Goal: Information Seeking & Learning: Get advice/opinions

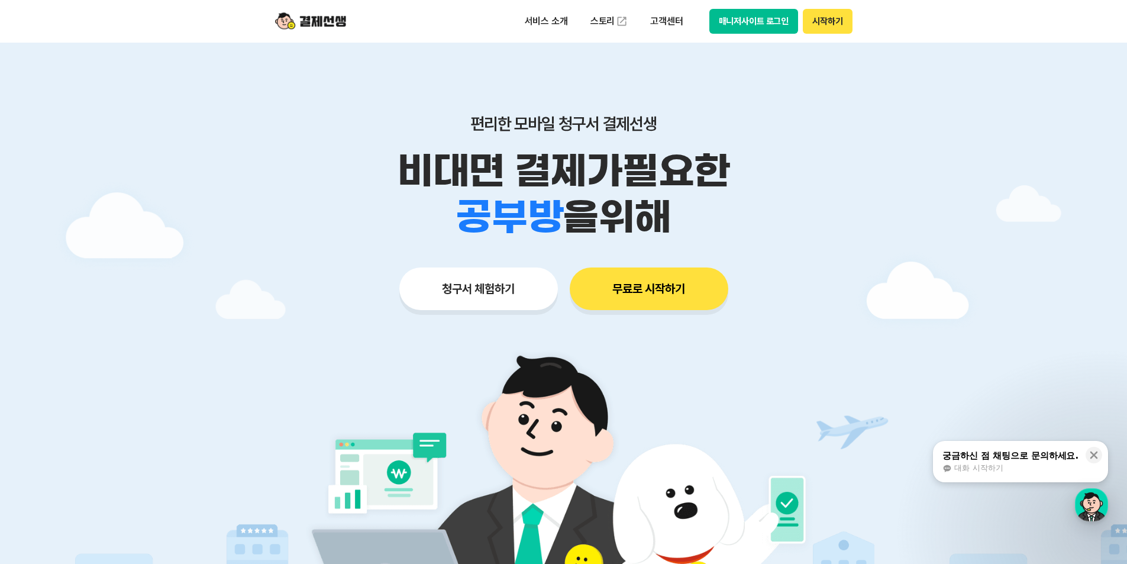
drag, startPoint x: 764, startPoint y: 30, endPoint x: 758, endPoint y: 27, distance: 6.4
click at [759, 27] on button "매니저사이트 로그인" at bounding box center [753, 21] width 89 height 25
click at [838, 19] on button "시작하기" at bounding box center [827, 21] width 49 height 25
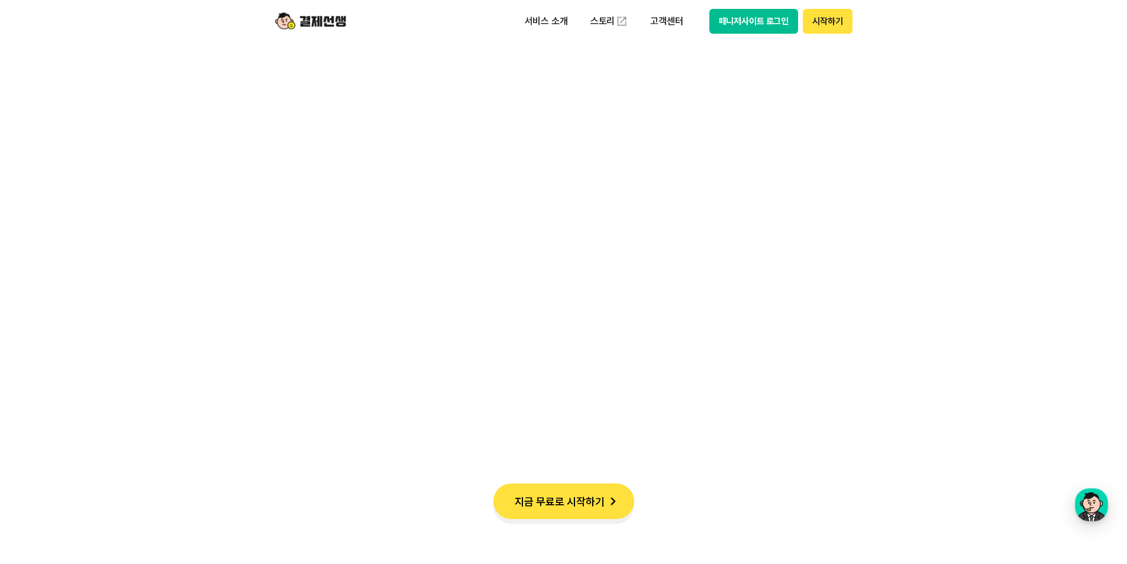
scroll to position [1124, 0]
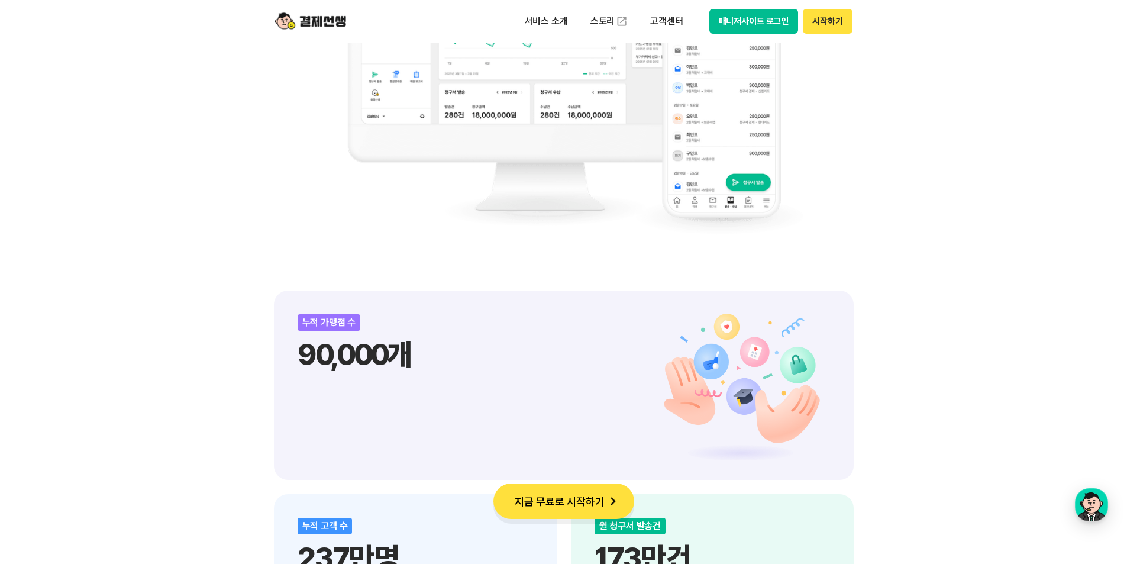
click at [721, 20] on button "매니저사이트 로그인" at bounding box center [753, 21] width 89 height 25
click at [648, 21] on p "고객센터" at bounding box center [666, 21] width 49 height 21
click at [657, 69] on link "자주 묻는 질문" at bounding box center [691, 70] width 99 height 24
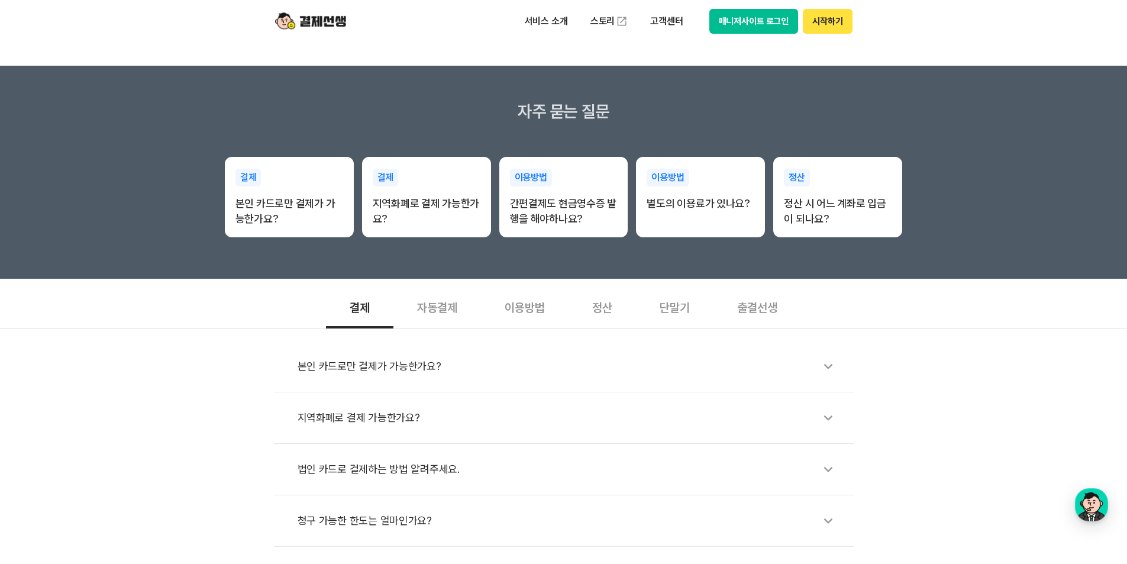
scroll to position [177, 0]
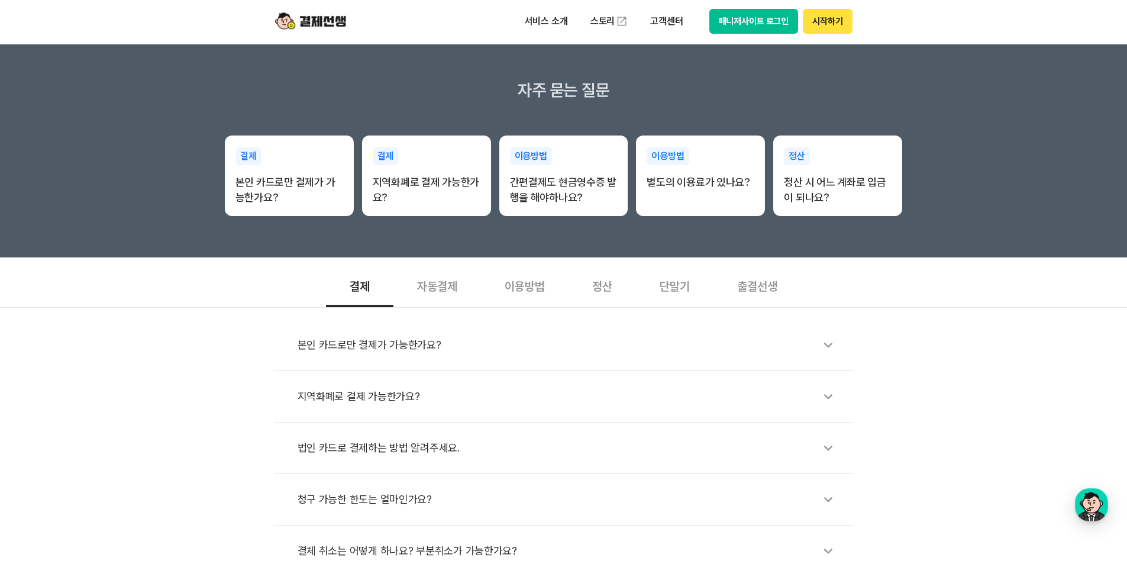
click at [437, 284] on div "자동결제" at bounding box center [437, 285] width 88 height 44
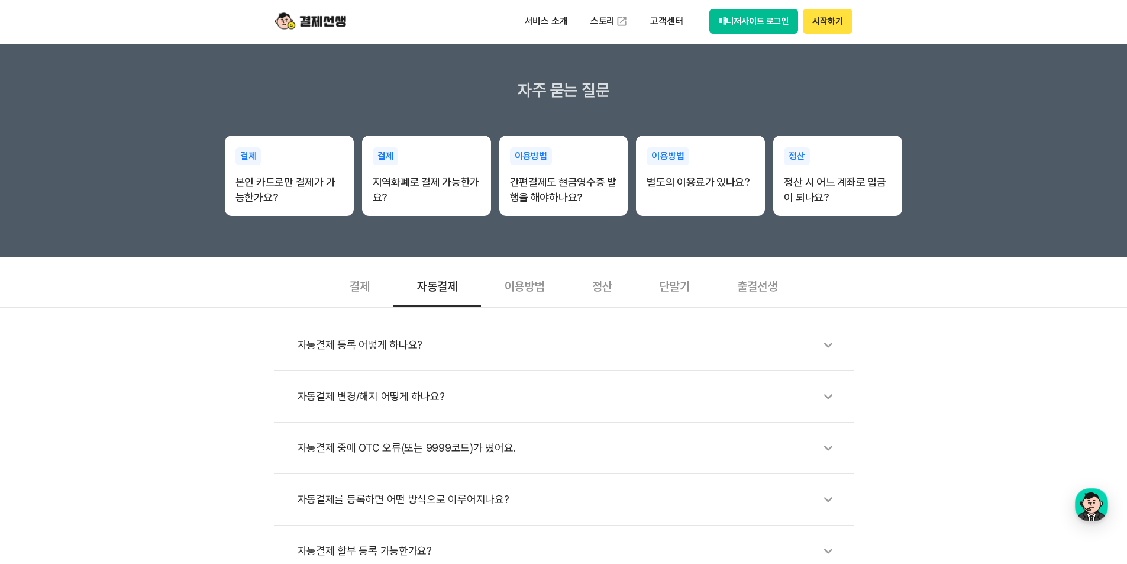
drag, startPoint x: 531, startPoint y: 288, endPoint x: 591, endPoint y: 296, distance: 60.9
click at [531, 288] on div "이용방법" at bounding box center [525, 285] width 88 height 44
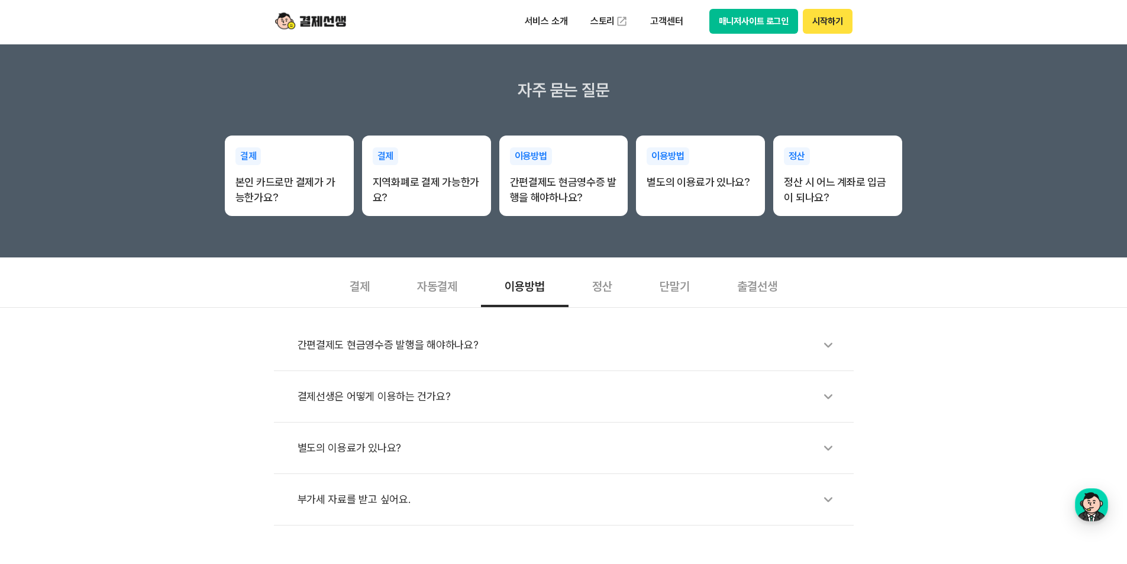
click at [612, 292] on div "정산" at bounding box center [602, 285] width 67 height 44
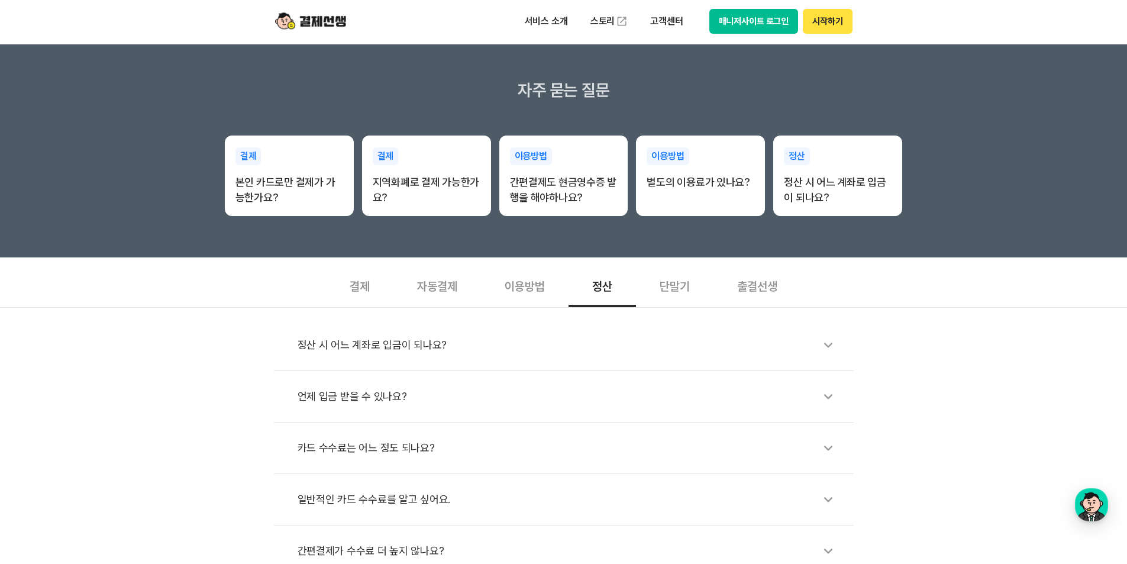
drag, startPoint x: 676, startPoint y: 289, endPoint x: 694, endPoint y: 288, distance: 17.8
click at [679, 289] on div "단말기" at bounding box center [675, 285] width 78 height 44
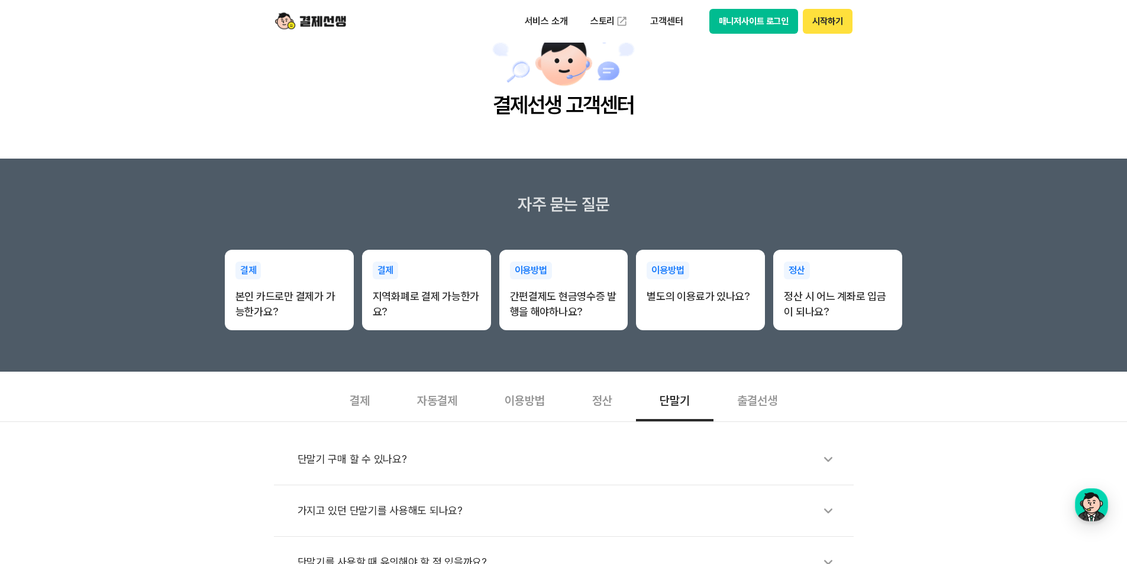
scroll to position [0, 0]
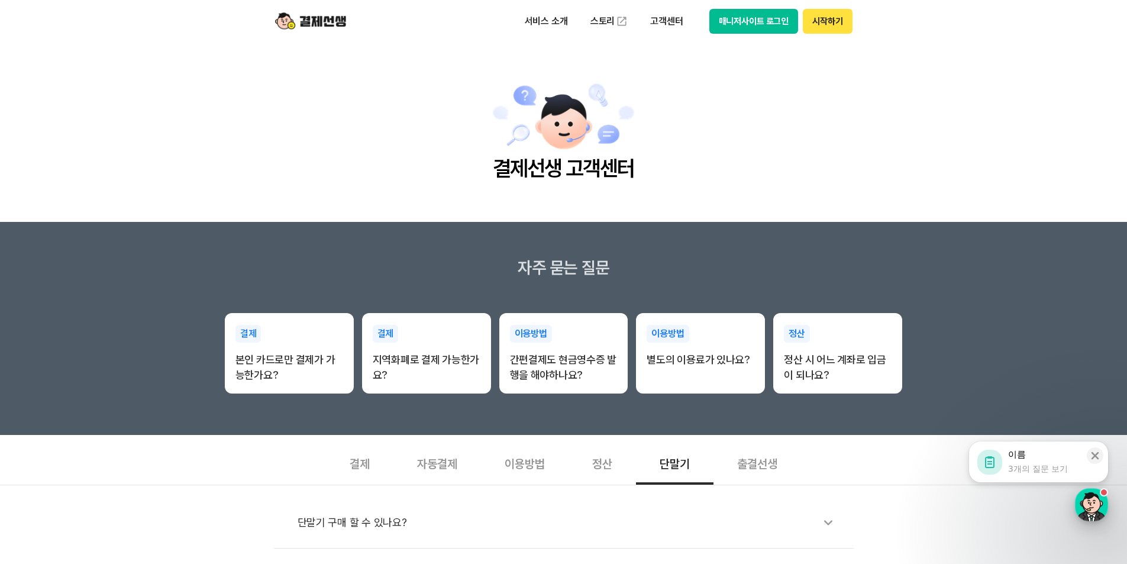
click at [1082, 512] on div "button" at bounding box center [1091, 504] width 33 height 33
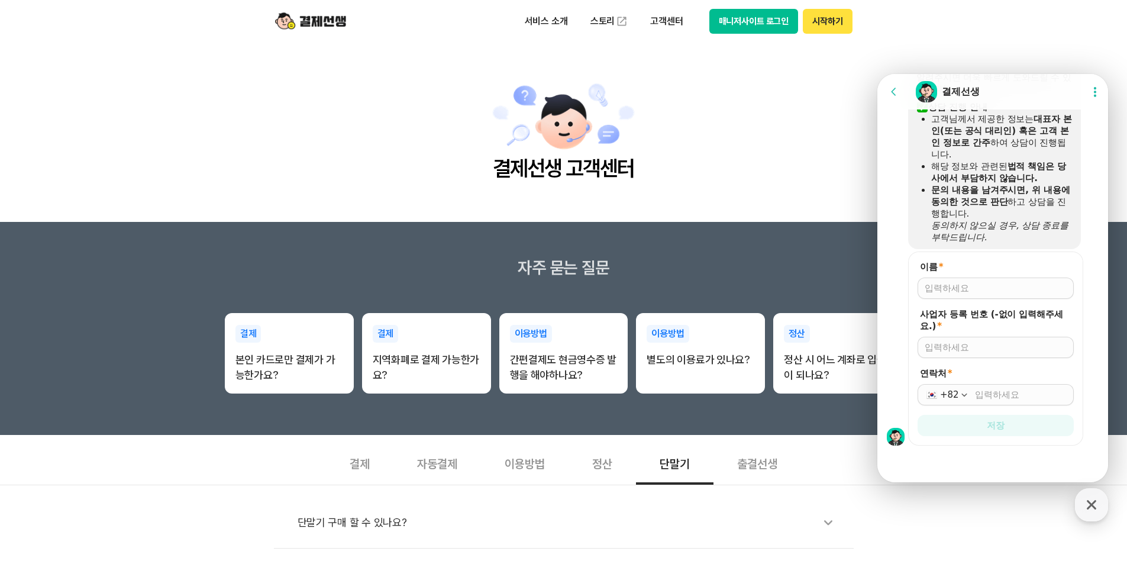
scroll to position [871, 0]
click at [988, 472] on div at bounding box center [994, 461] width 234 height 32
click at [984, 451] on div at bounding box center [994, 461] width 234 height 32
drag, startPoint x: 587, startPoint y: 174, endPoint x: 619, endPoint y: 169, distance: 31.7
click at [589, 174] on h2 "결제선생 고객센터" at bounding box center [564, 168] width 144 height 31
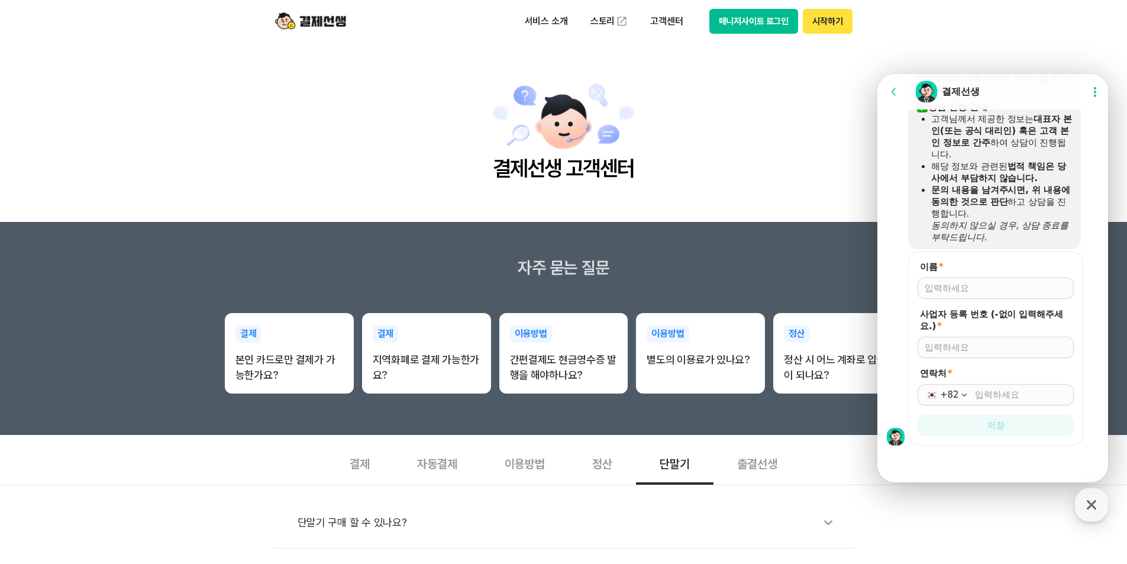
click at [529, 162] on h2 "결제선생 고객센터" at bounding box center [564, 168] width 144 height 31
drag, startPoint x: 495, startPoint y: 169, endPoint x: 785, endPoint y: 181, distance: 290.7
click at [792, 178] on main "결제선생 고객센터" at bounding box center [563, 132] width 1127 height 179
click at [681, 179] on main "결제선생 고객센터" at bounding box center [563, 132] width 1127 height 179
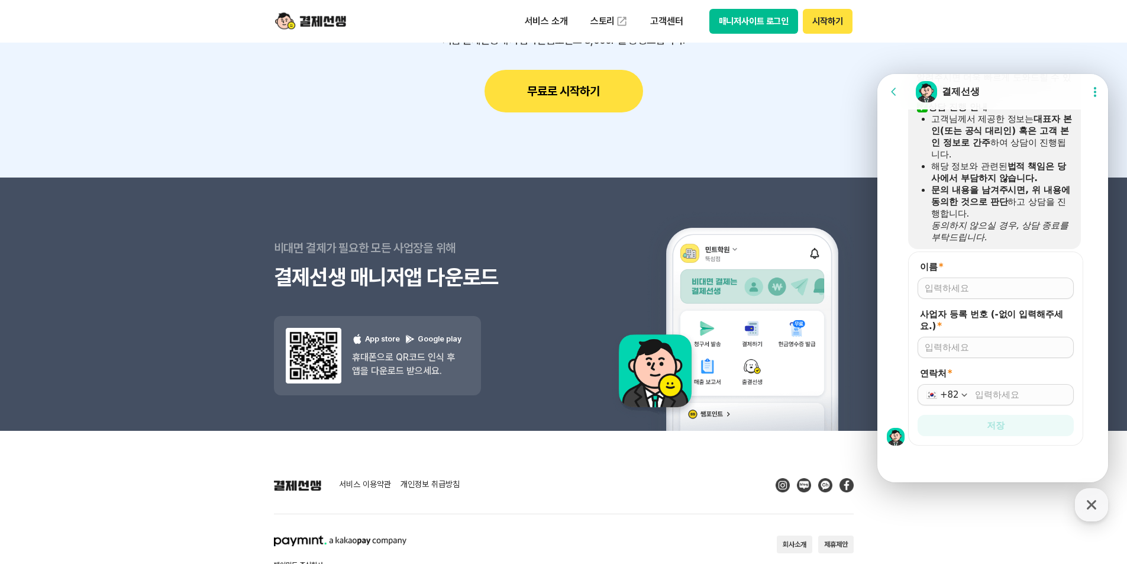
scroll to position [1462, 0]
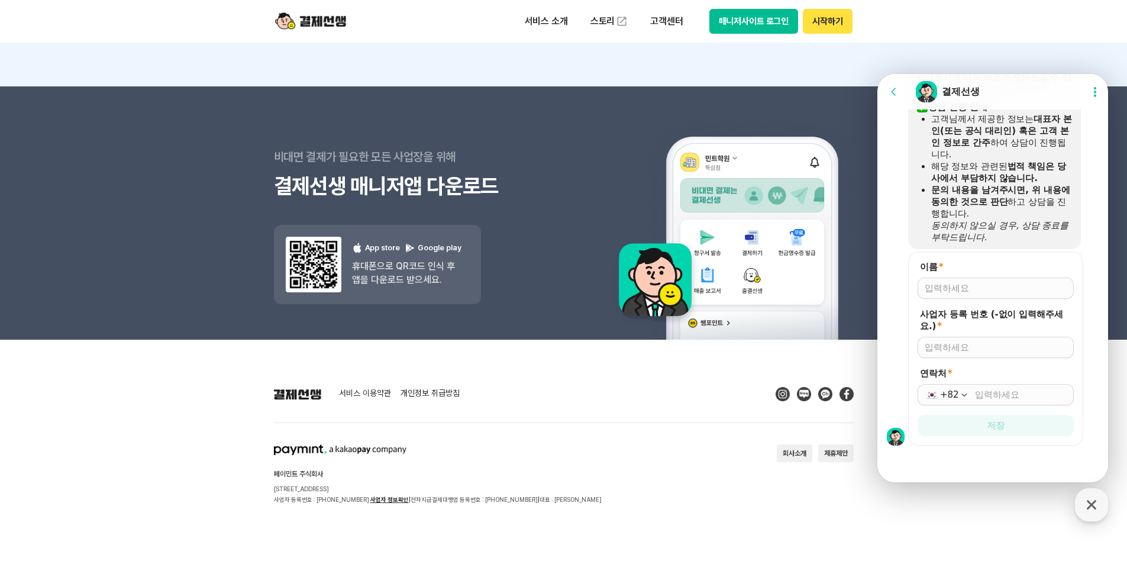
click at [1095, 98] on button "Show userchat action dialog" at bounding box center [1094, 91] width 21 height 21
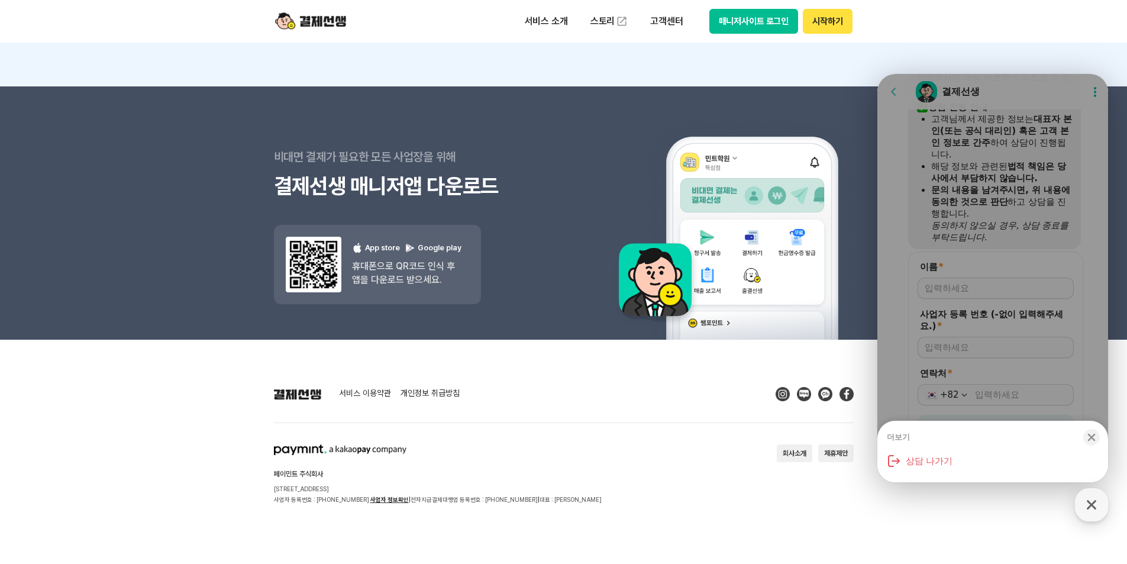
drag, startPoint x: 995, startPoint y: 191, endPoint x: 941, endPoint y: 159, distance: 62.8
click at [993, 189] on div "더보기 Close bottom sheet modal 상담 나가기" at bounding box center [992, 278] width 231 height 408
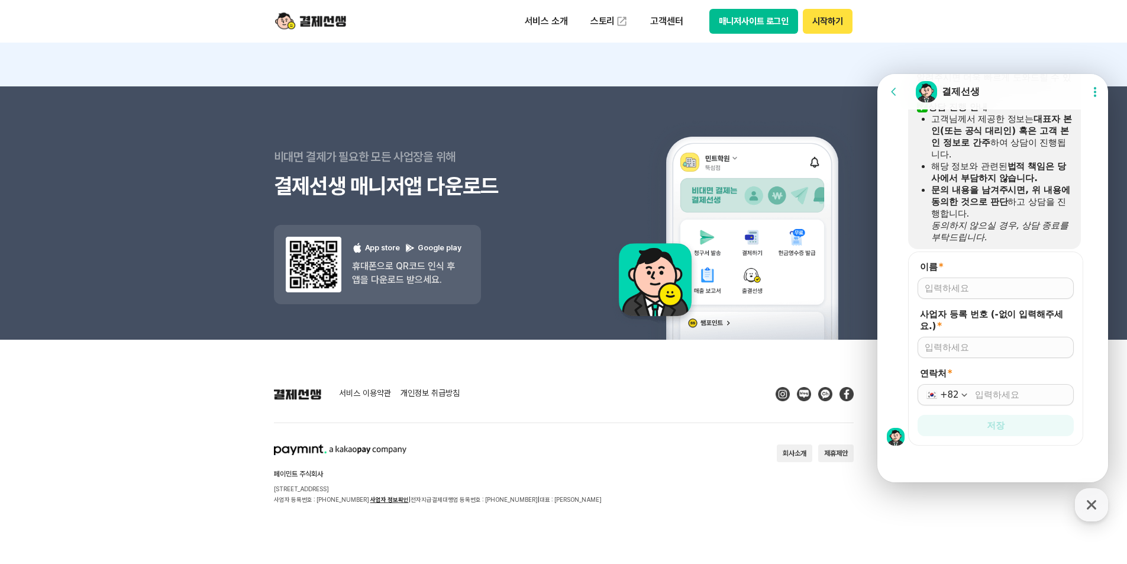
click at [902, 82] on button "Go to previous page" at bounding box center [898, 92] width 31 height 24
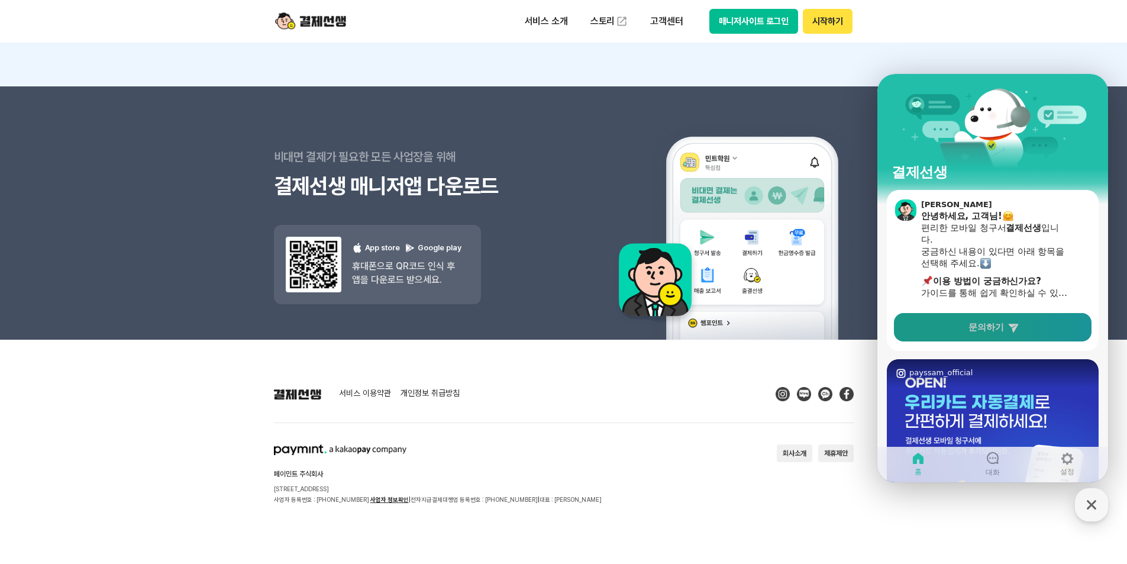
click at [992, 335] on link "문의하기" at bounding box center [993, 327] width 198 height 28
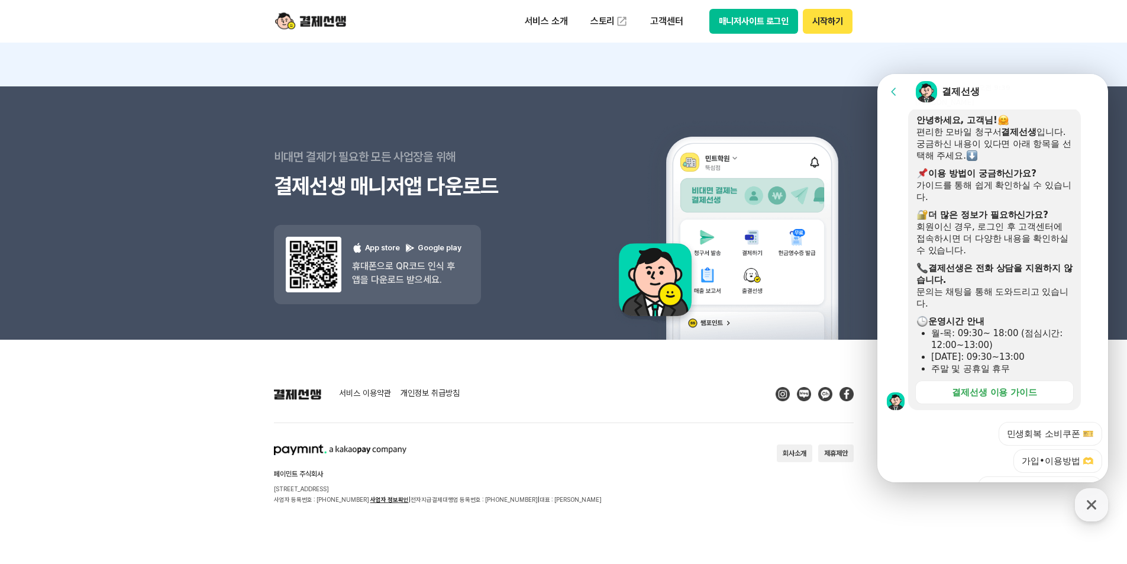
scroll to position [330, 0]
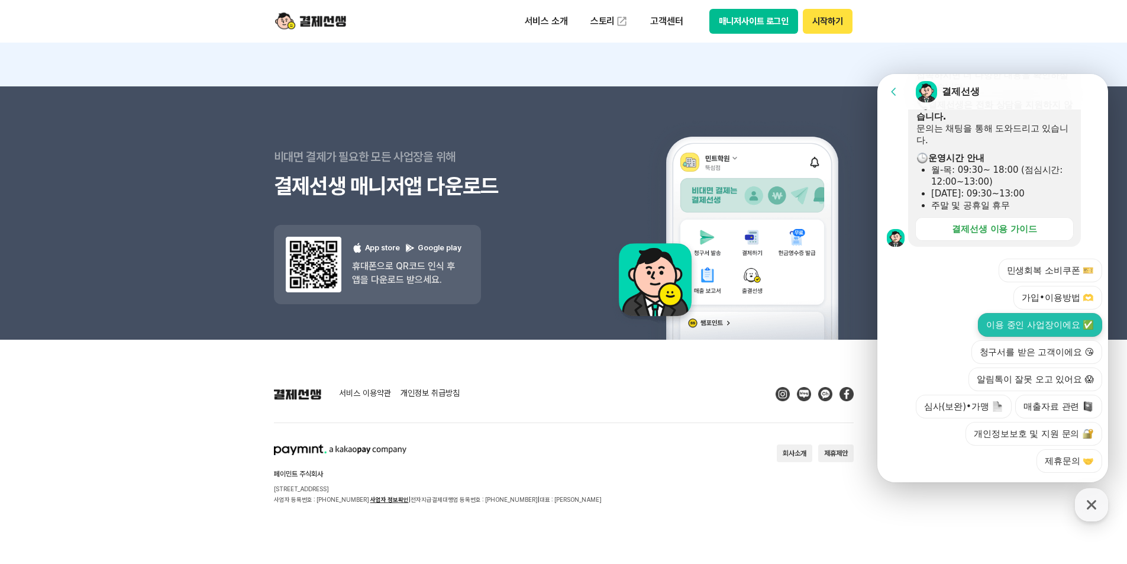
click at [1048, 313] on button "이용 중인 사업장이에요 ✅" at bounding box center [1040, 325] width 124 height 24
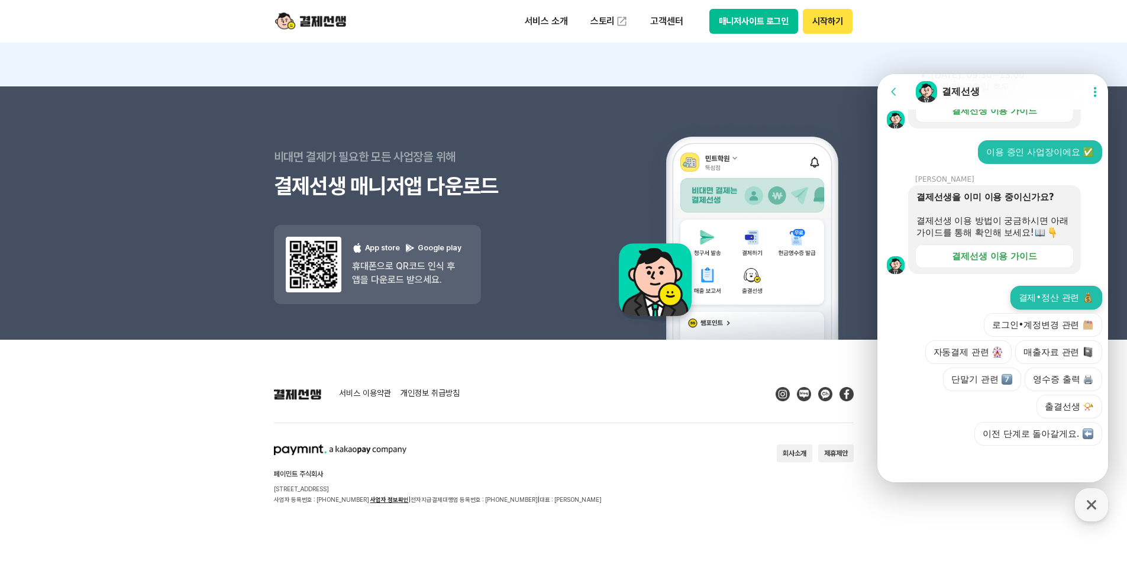
scroll to position [460, 0]
click at [754, 17] on button "매니저사이트 로그인" at bounding box center [753, 21] width 89 height 25
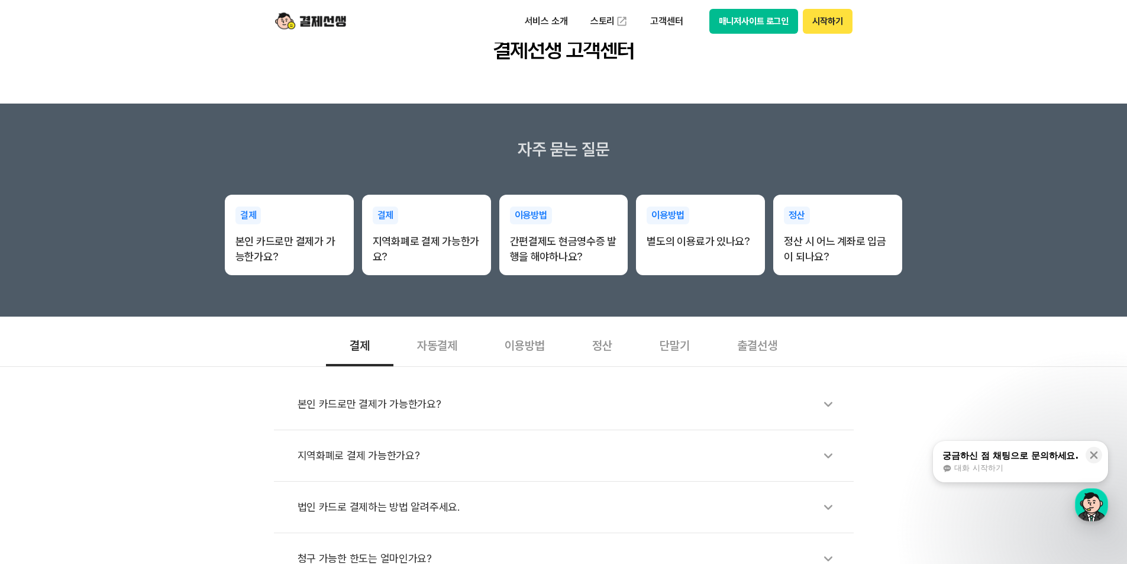
click at [1027, 447] on button "궁금하신 점 채팅으로 문의하세요. 대화 시작하기" at bounding box center [1020, 461] width 175 height 41
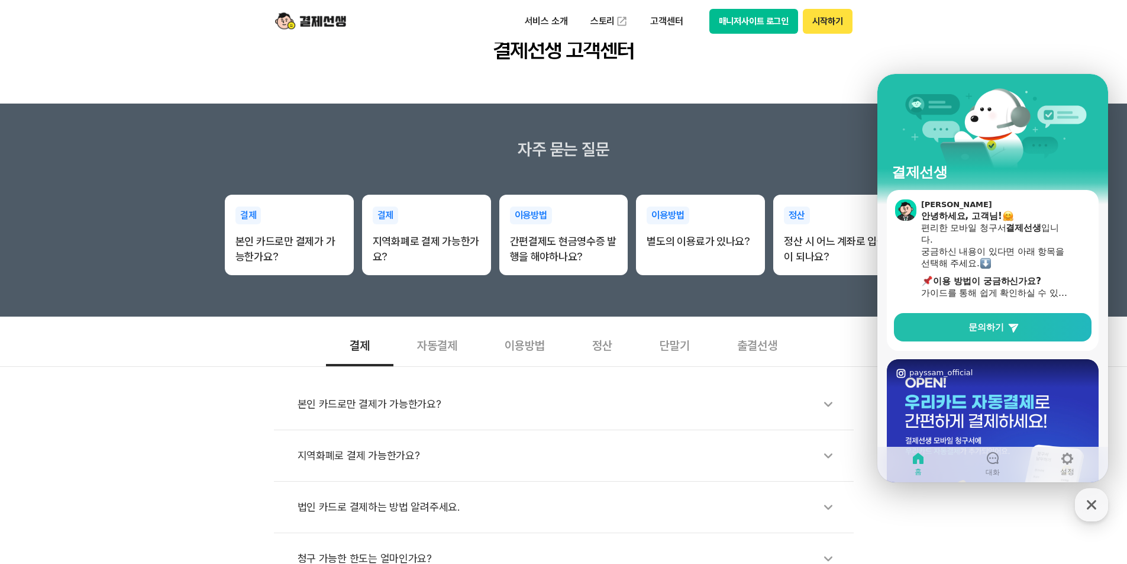
click at [940, 351] on main "이민트 안녕하세요, 고객님! 편리한 모바일 청구서 결제선생 입니다. 궁금하신 내용이 있다면 아래 항목을 선택해 주세요. ​ 이용 방법이 궁금하…" at bounding box center [992, 420] width 231 height 460
click at [963, 327] on link "문의하기" at bounding box center [993, 327] width 198 height 28
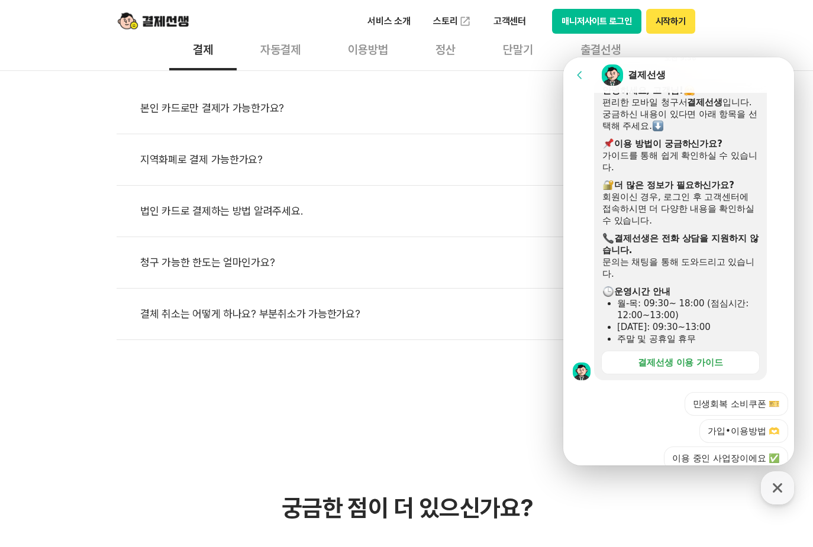
scroll to position [330, 0]
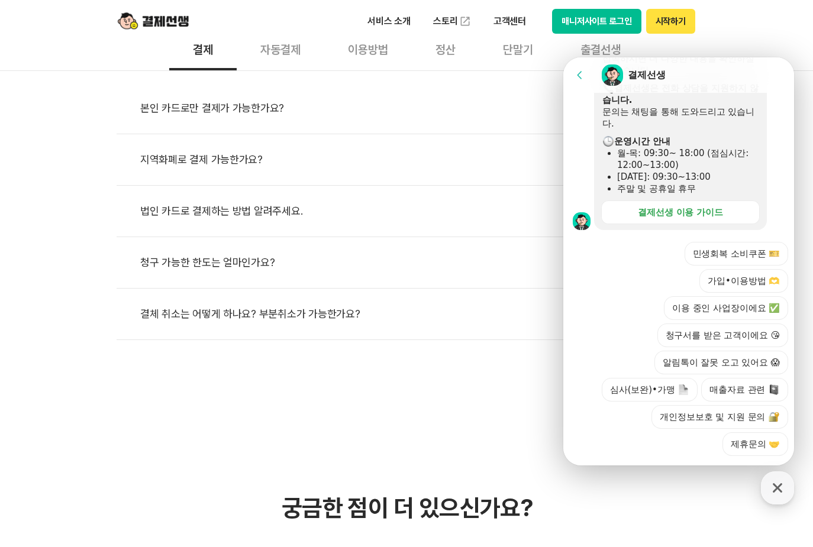
click at [732, 269] on div "민생회복 소비쿠폰 🎫 가입•이용방법 🫶 이용 중인 사업장이에요 ✅ 청구서를 받은 고객이에요 😘 알림톡이 잘못 오고 있어요 😱 심사(보완)•가맹…" at bounding box center [690, 349] width 195 height 214
click at [730, 296] on button "이용 중인 사업장이에요 ✅" at bounding box center [726, 308] width 124 height 24
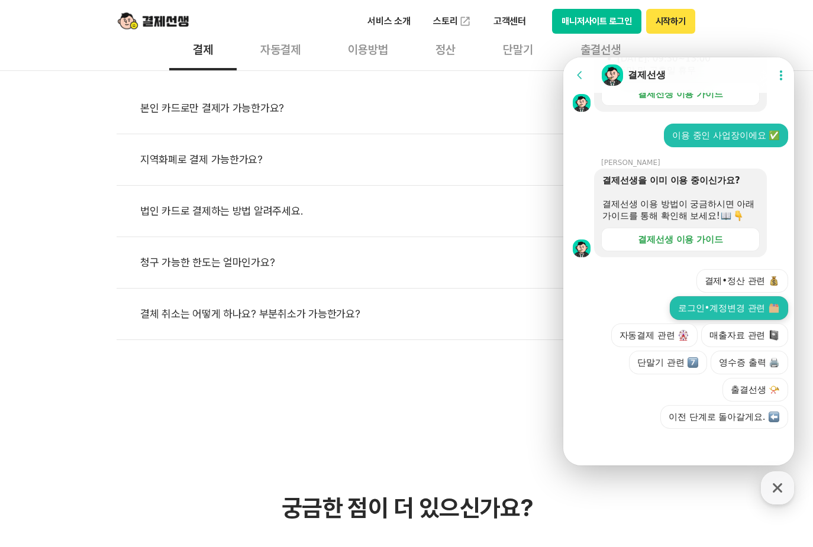
scroll to position [460, 0]
click at [724, 314] on button "로그인•계정변경 관련" at bounding box center [729, 308] width 118 height 24
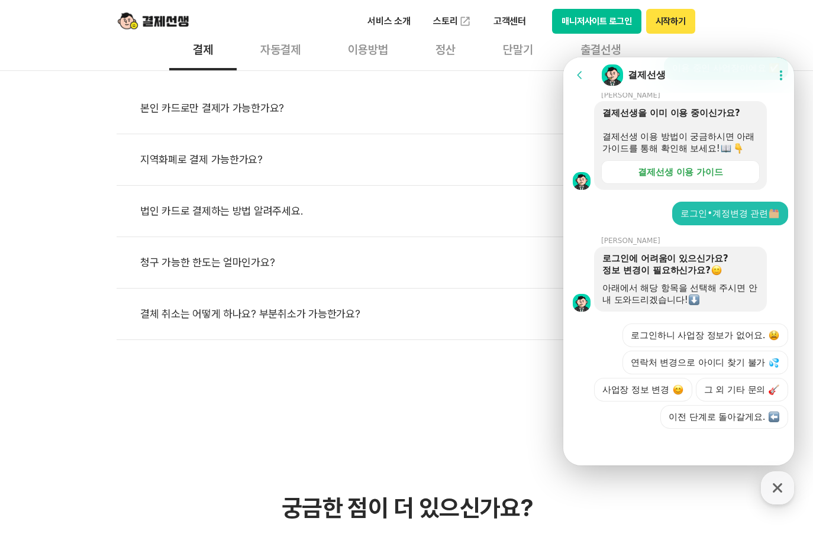
scroll to position [579, 0]
click at [751, 391] on button "그 외 기타 문의" at bounding box center [742, 390] width 92 height 24
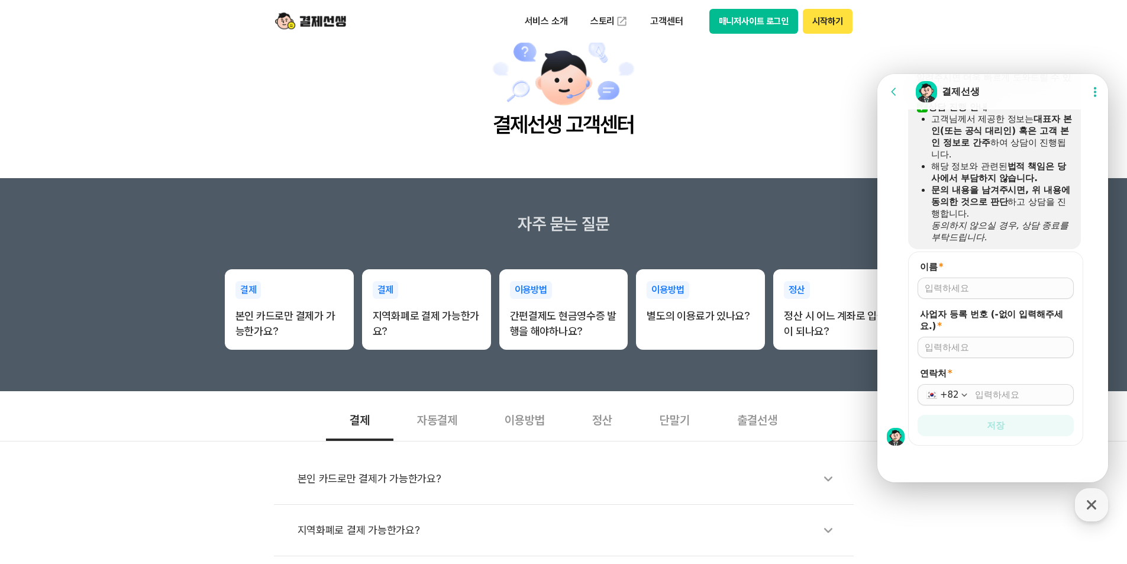
scroll to position [0, 0]
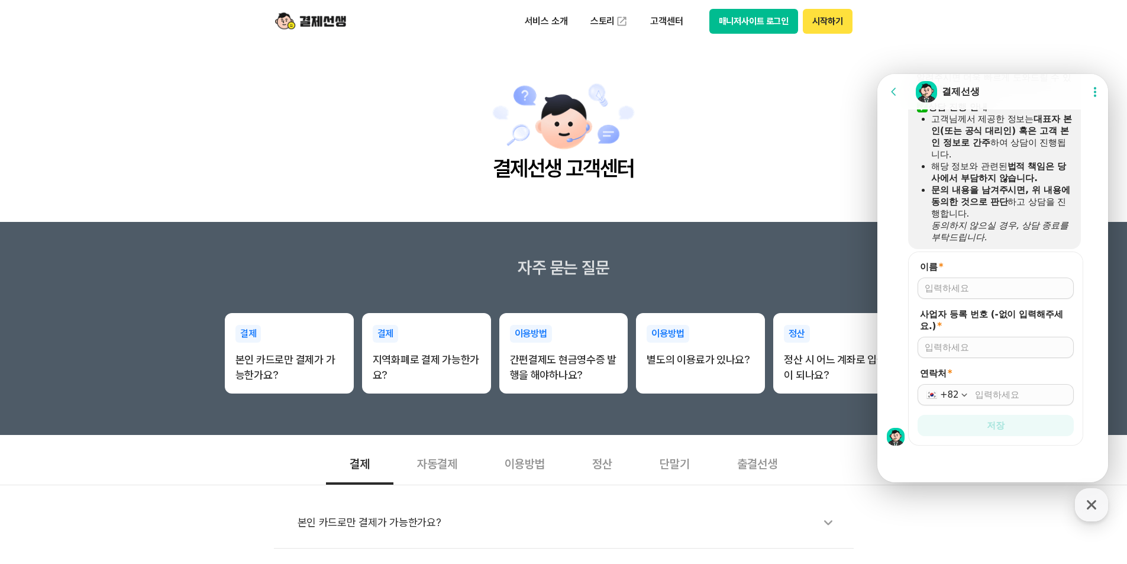
click at [761, 14] on button "매니저사이트 로그인" at bounding box center [753, 21] width 89 height 25
click at [747, 12] on button "매니저사이트 로그인" at bounding box center [753, 21] width 89 height 25
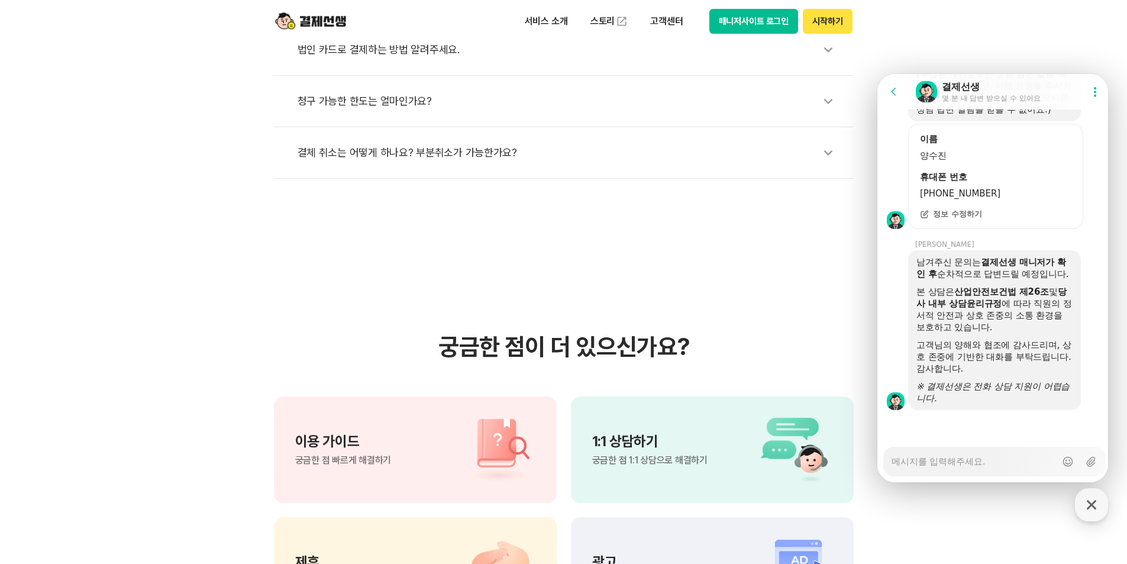
scroll to position [592, 0]
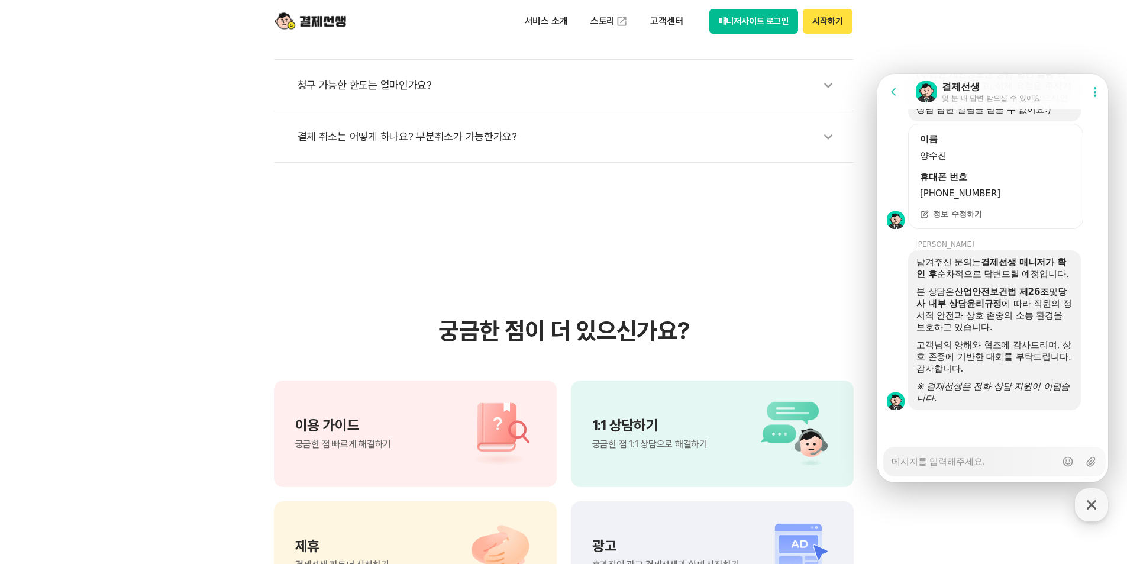
click at [893, 90] on icon at bounding box center [893, 92] width 5 height 8
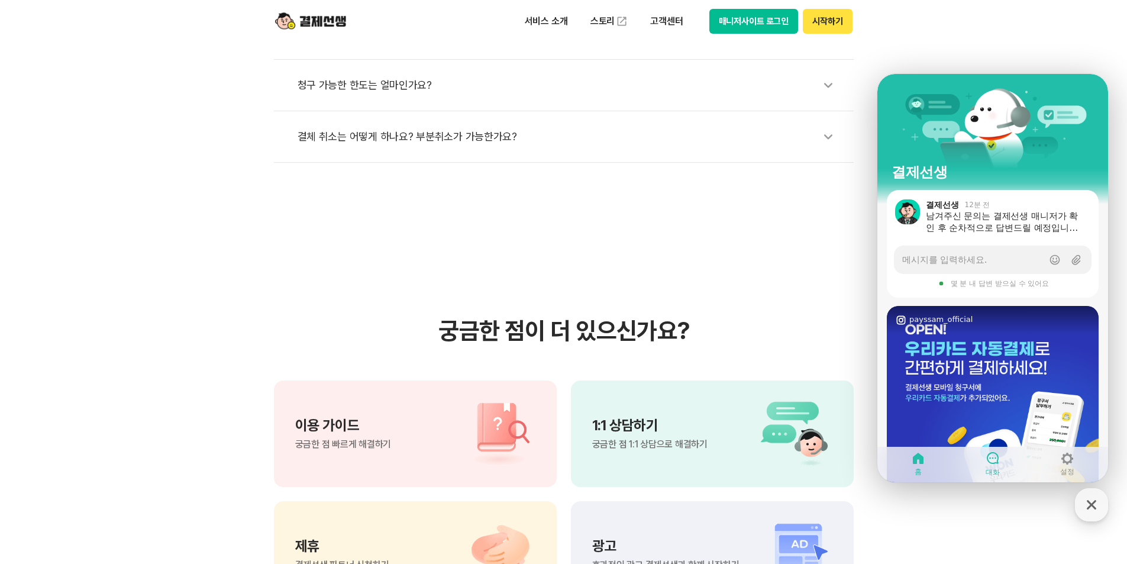
click at [1002, 449] on nav "홈 대화 설정" at bounding box center [992, 464] width 231 height 35
click at [999, 456] on icon at bounding box center [993, 458] width 14 height 14
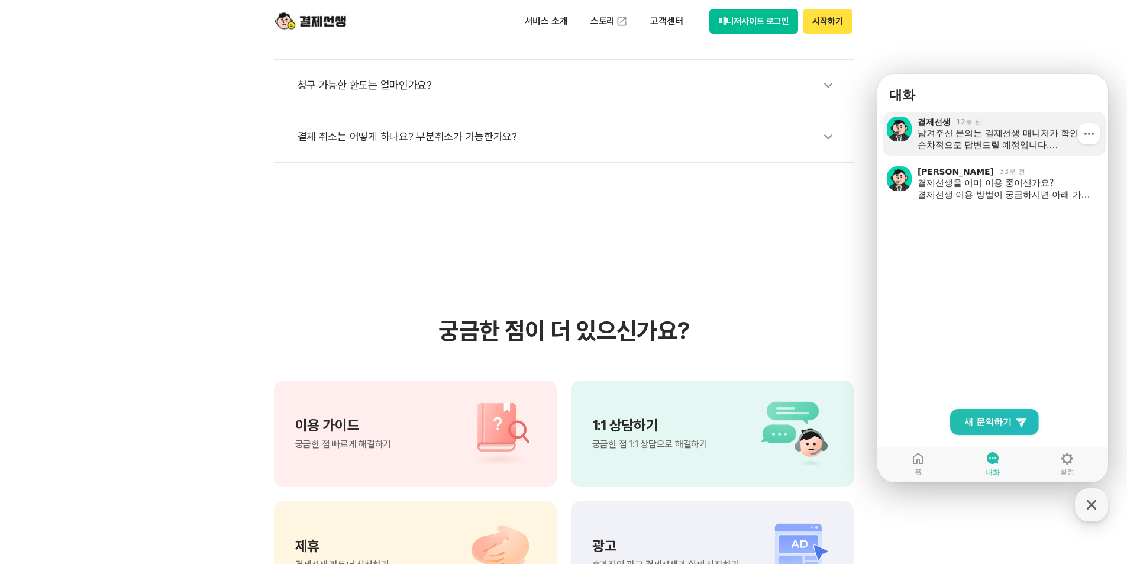
click at [1016, 134] on div "남겨주신 문의는 결제선생 매니저가 확인 후 순차적으로 답변드릴 예정입니다. 본 상담은 산업안전보건법 제26조 및 당사 내부 상담윤리규정 에 따…" at bounding box center [1008, 139] width 180 height 24
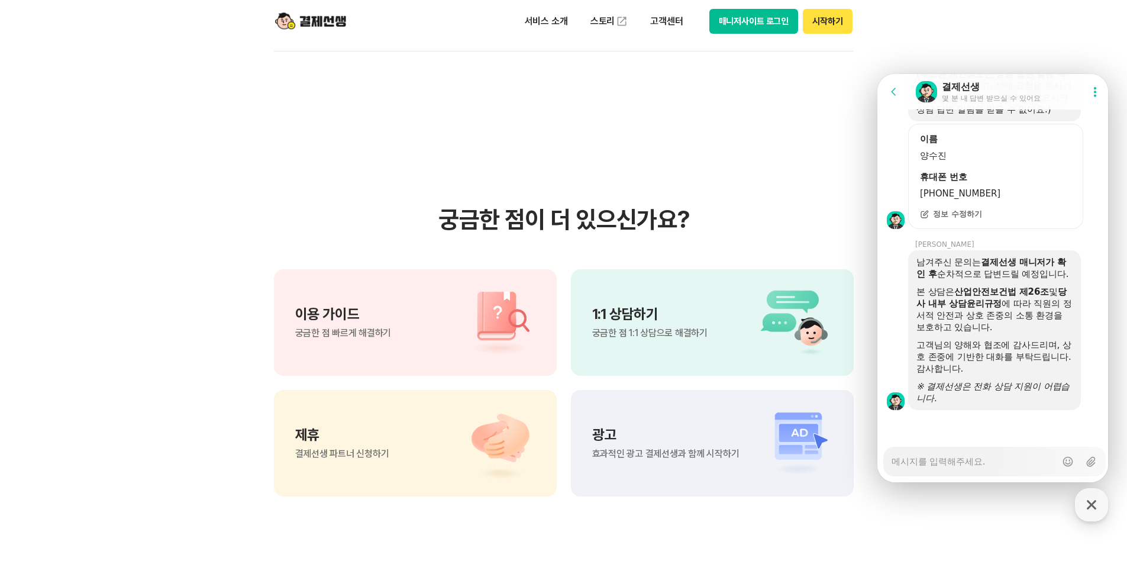
scroll to position [710, 0]
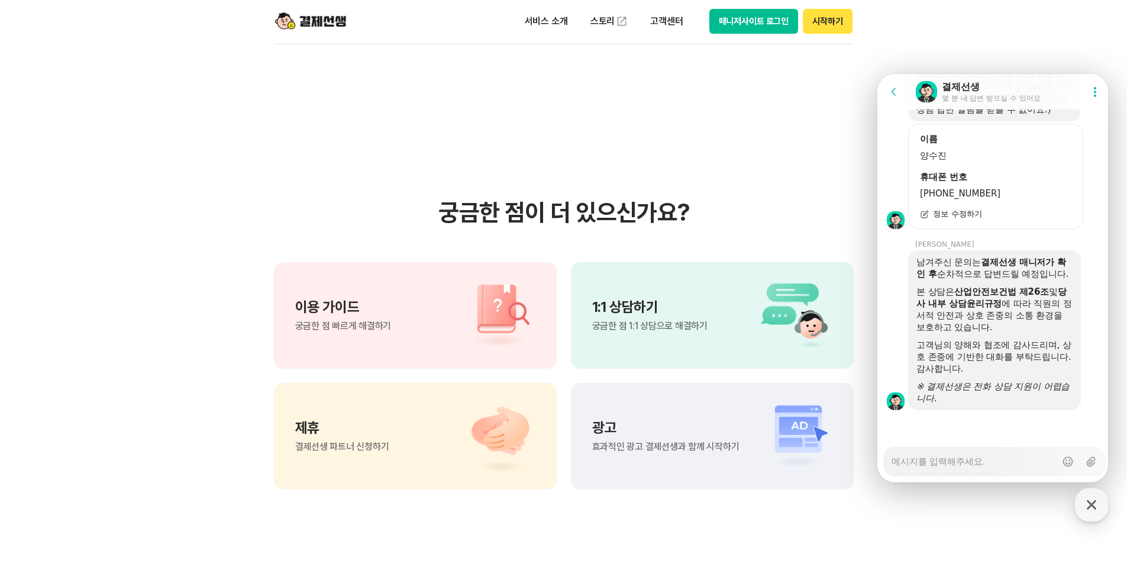
drag, startPoint x: 275, startPoint y: 124, endPoint x: 683, endPoint y: 140, distance: 408.0
click at [328, 130] on section "궁금한 점이 더 있으신가요? 이용 가이드 궁금한 점 빠르게 해결하기 1:1 상담하기 궁금한 점 1:1 상담으로 해결하기 제휴 결제선생 파트너 …" at bounding box center [563, 343] width 1127 height 599
drag, startPoint x: 743, startPoint y: 21, endPoint x: 740, endPoint y: 29, distance: 8.5
click at [740, 27] on button "매니저사이트 로그인" at bounding box center [753, 21] width 89 height 25
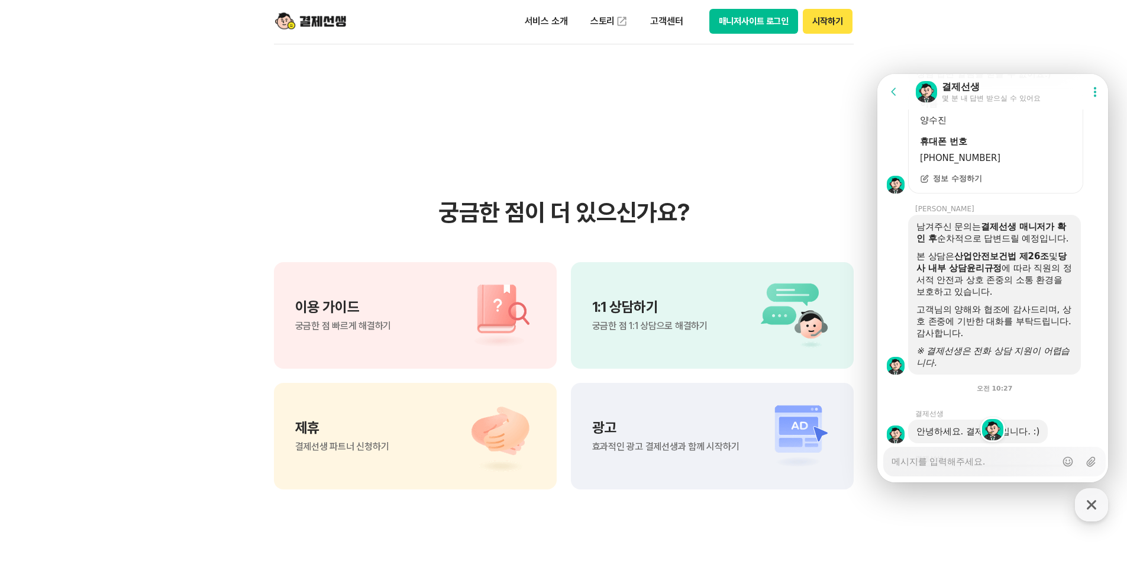
type textarea "x"
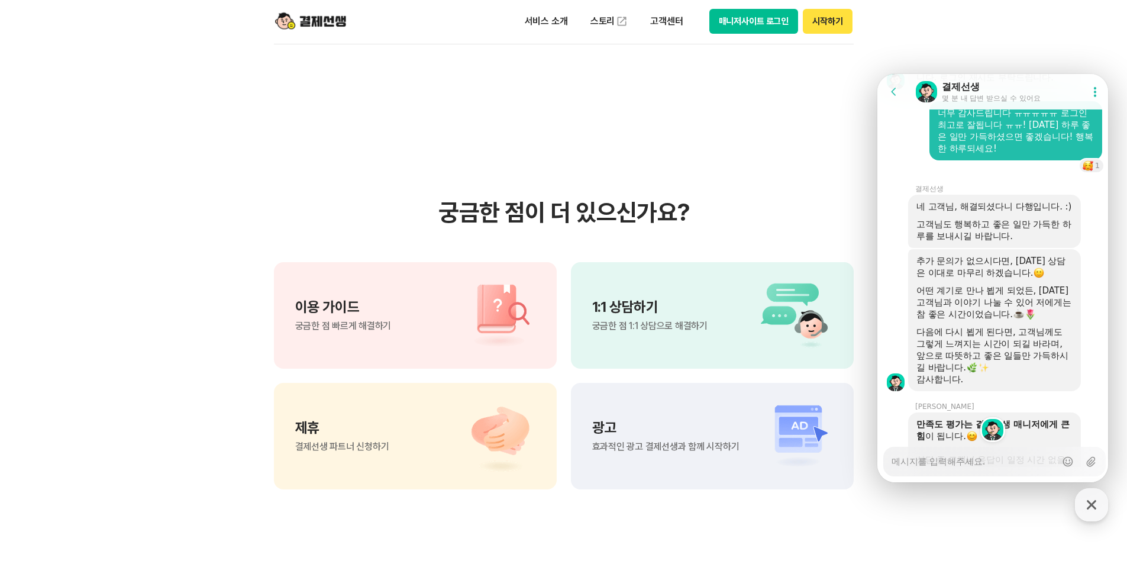
scroll to position [2421, 0]
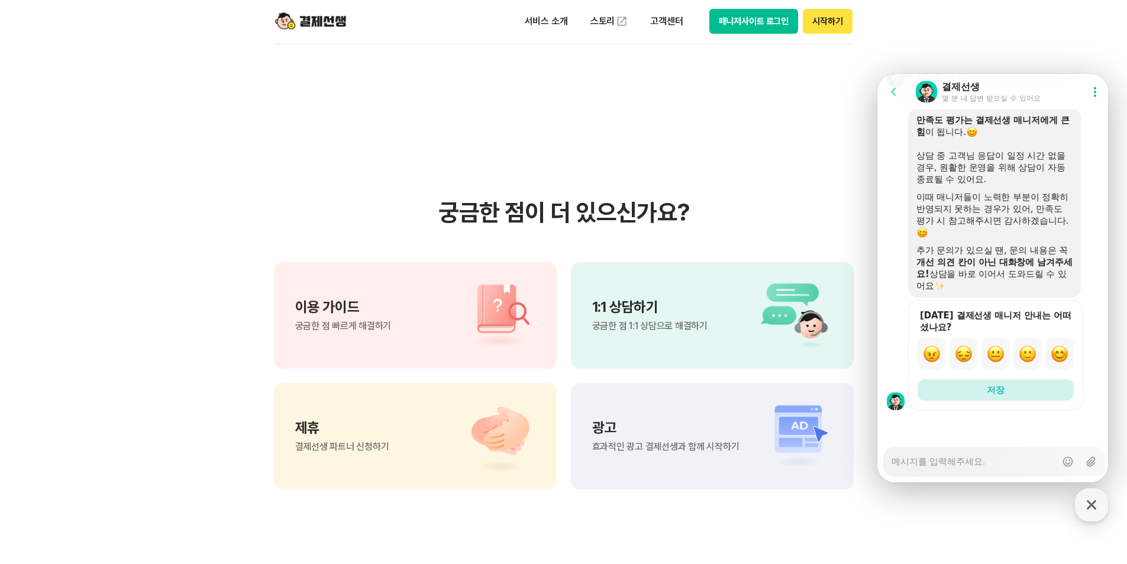
click at [259, 97] on section "궁금한 점이 더 있으신가요? 이용 가이드 궁금한 점 빠르게 해결하기 1:1 상담하기 궁금한 점 1:1 상담으로 해결하기 제휴 결제선생 파트너 …" at bounding box center [563, 343] width 1127 height 599
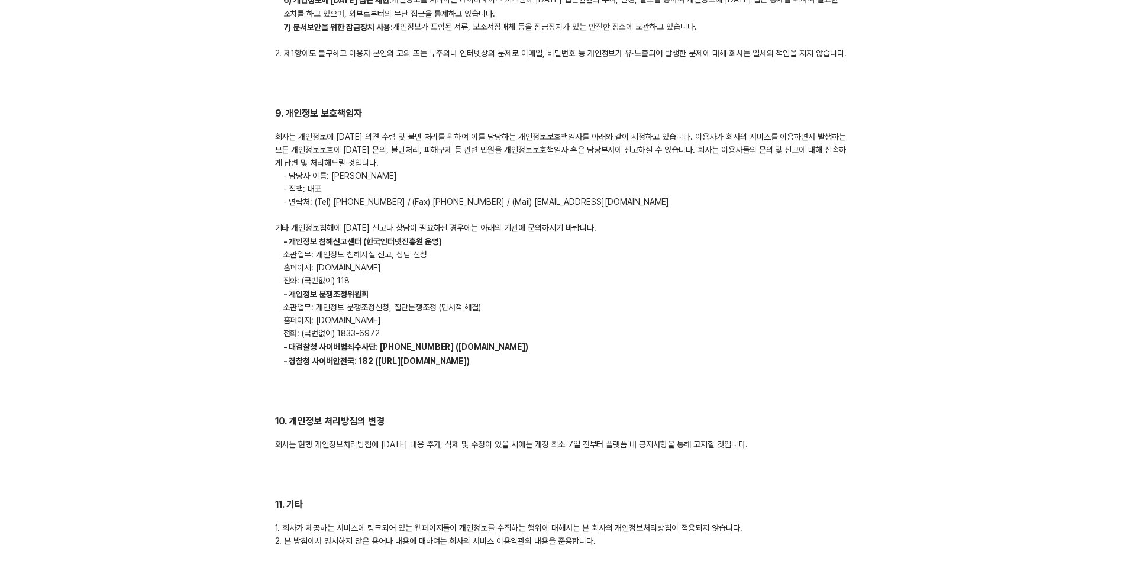
scroll to position [3667, 0]
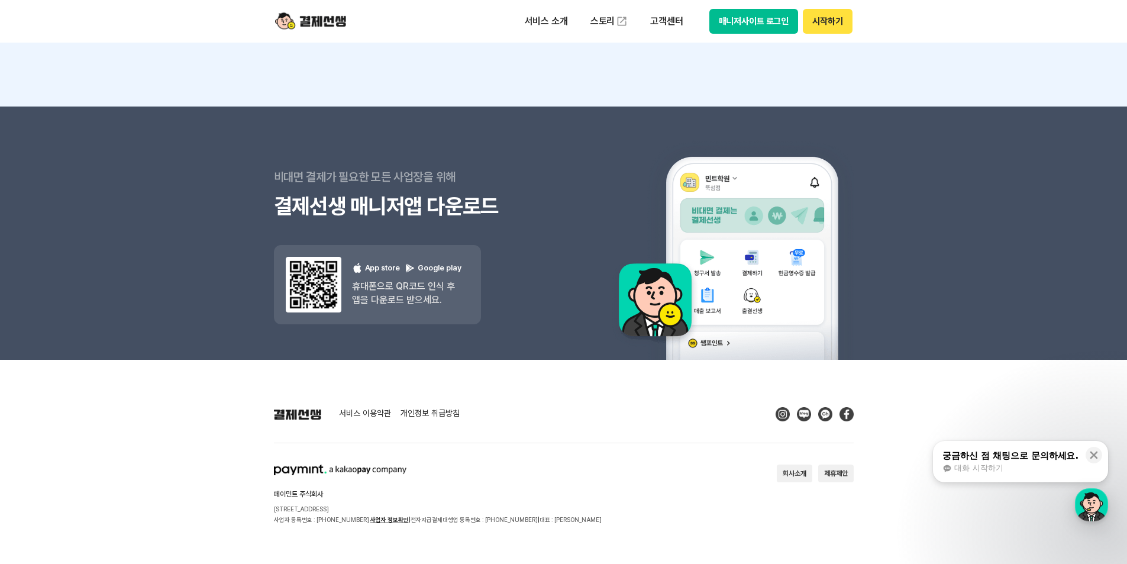
scroll to position [1514, 0]
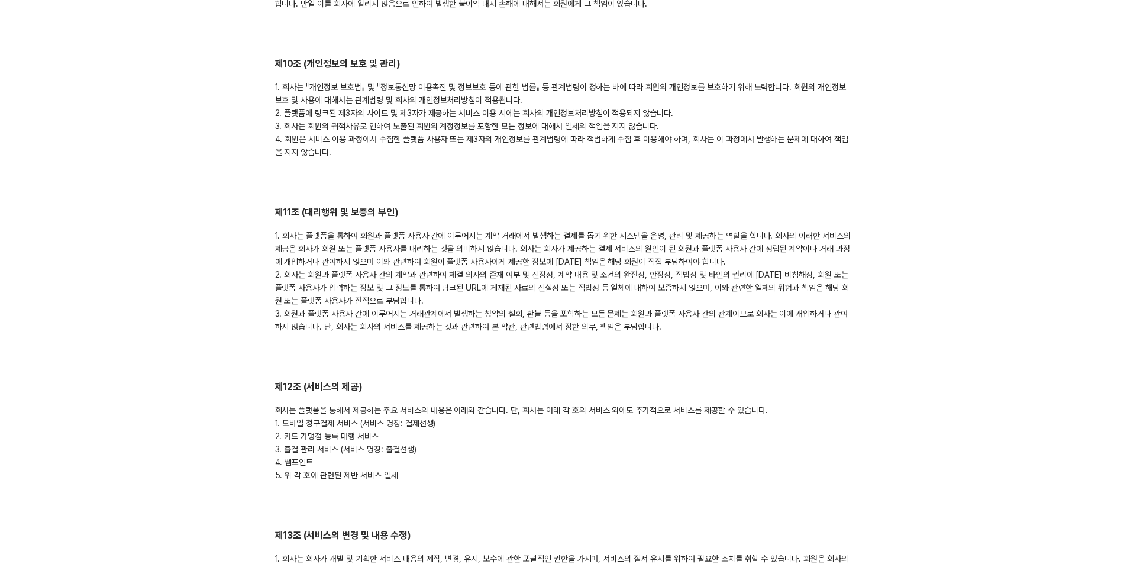
scroll to position [1834, 0]
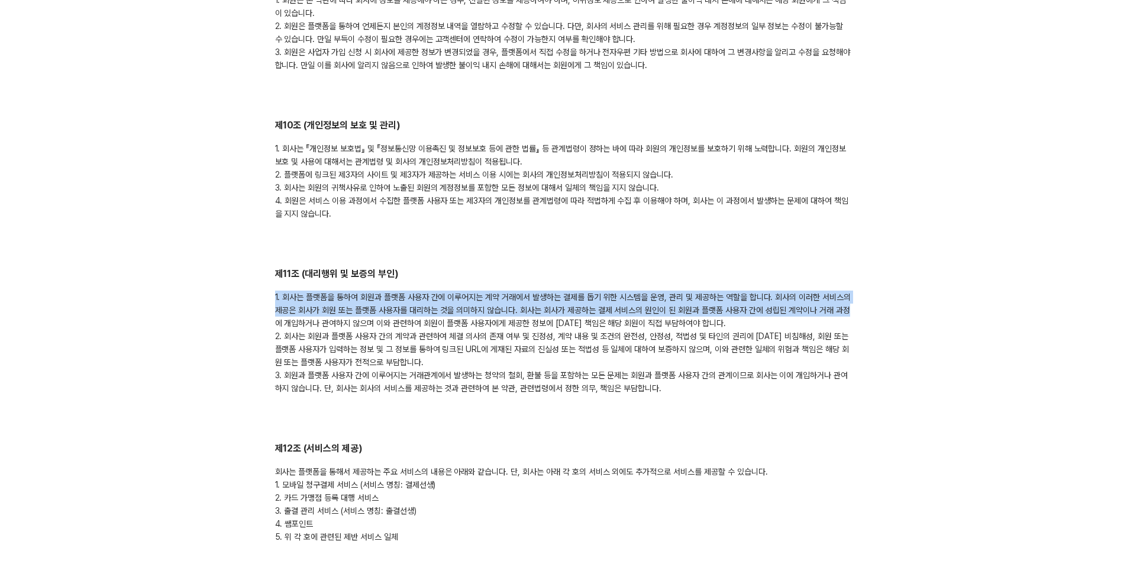
drag, startPoint x: 276, startPoint y: 277, endPoint x: 905, endPoint y: 292, distance: 629.7
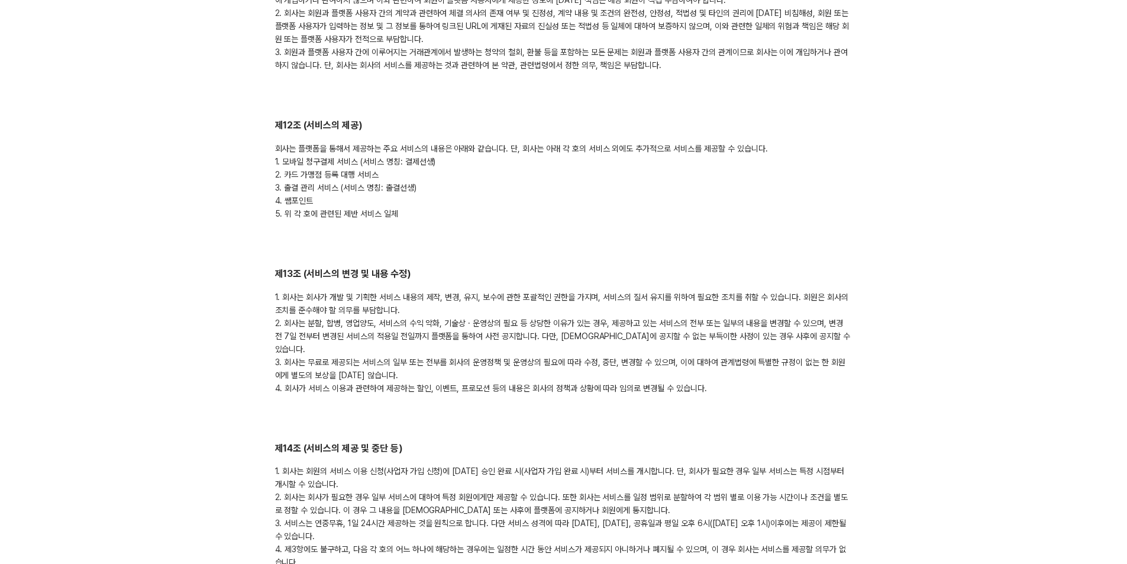
scroll to position [2189, 0]
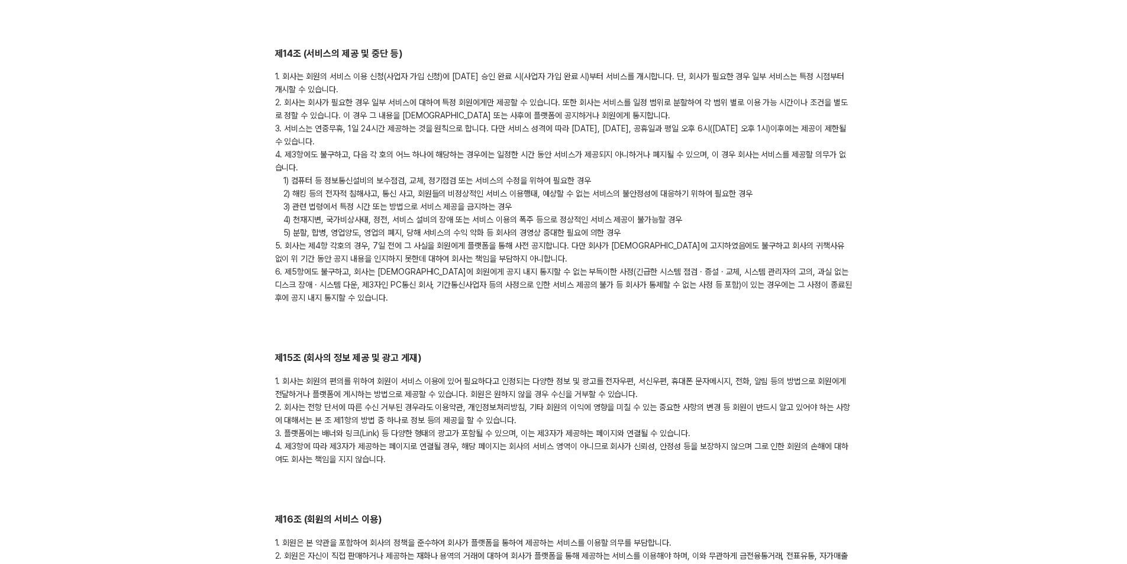
scroll to position [2524, 0]
